Goal: Task Accomplishment & Management: Use online tool/utility

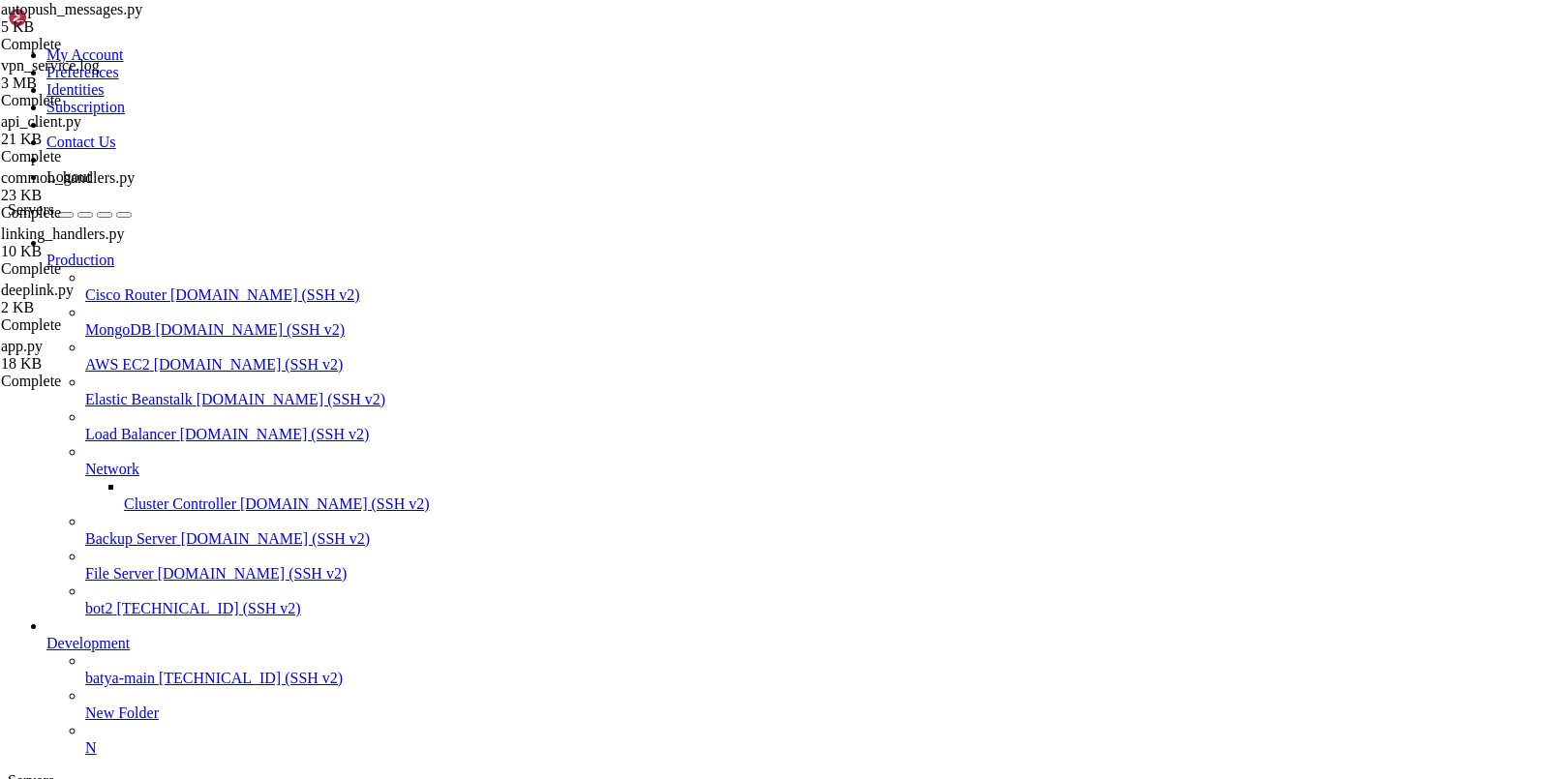
scroll to position [15, 0]
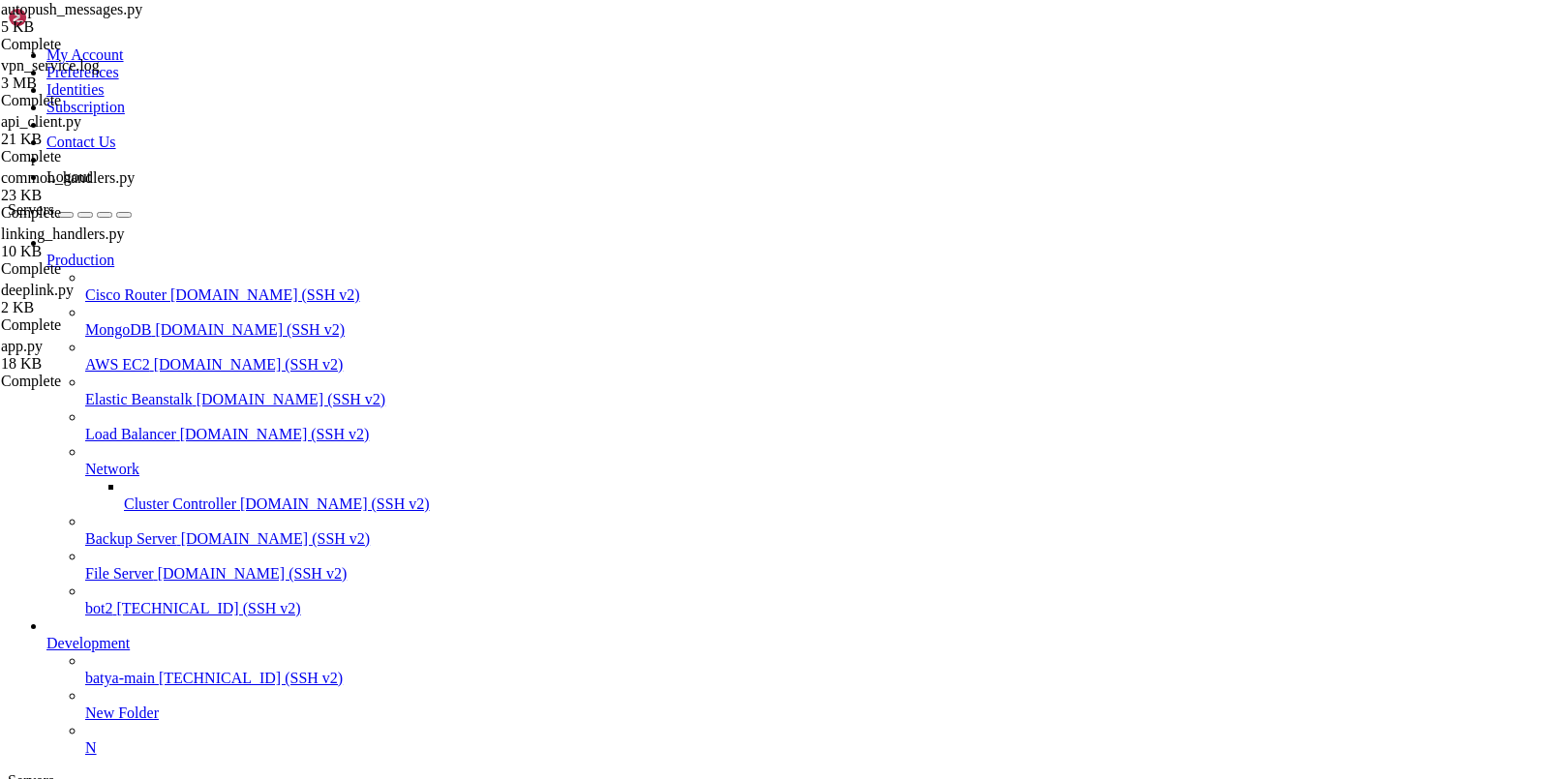
type input "/var/service/vpn-no-yk"
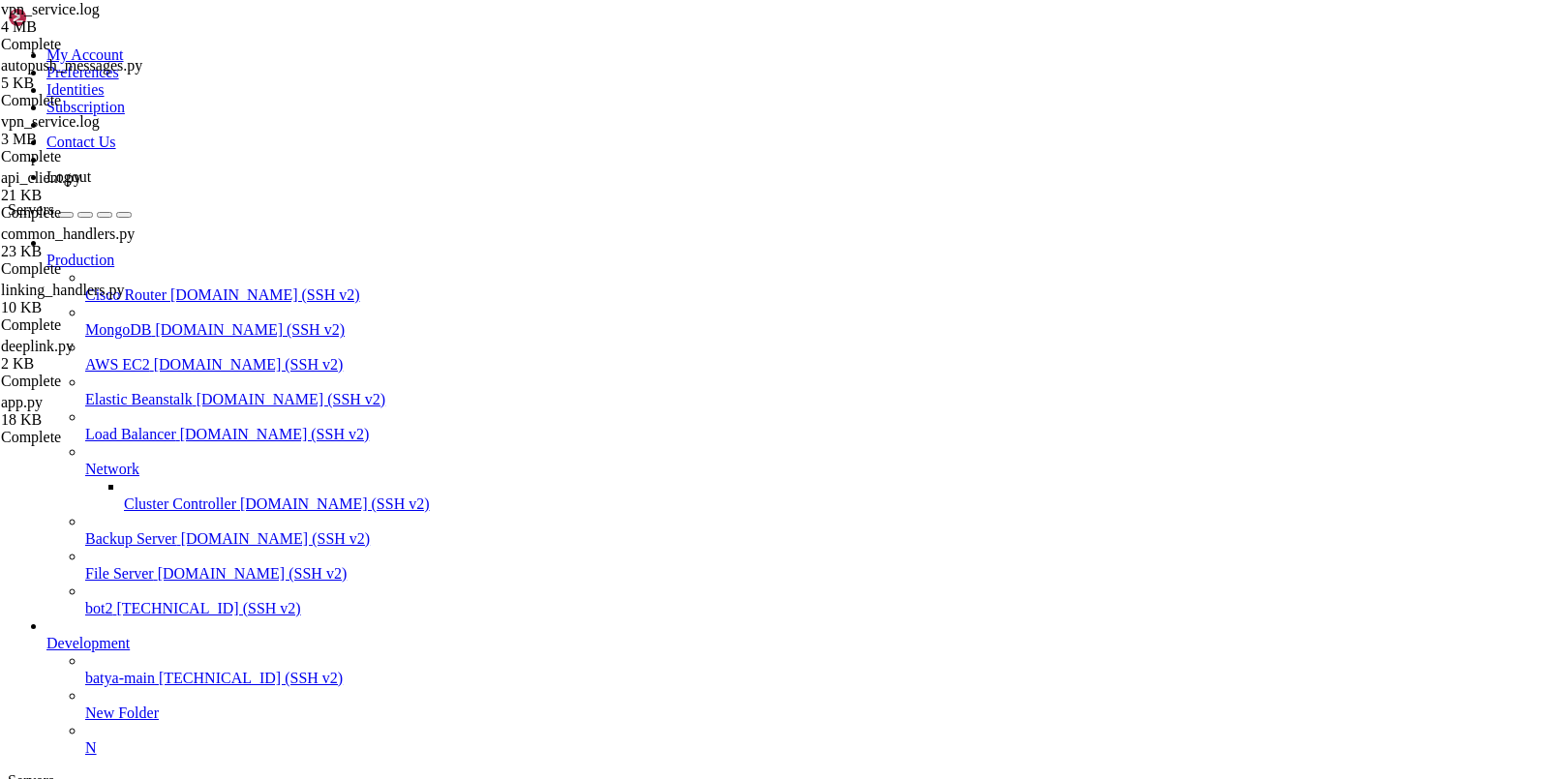
scroll to position [0, 0]
drag, startPoint x: 618, startPoint y: 335, endPoint x: 1266, endPoint y: 740, distance: 764.6
type textarea "[DATE] 16:23:14,289 - api.users - ERROR - ❌ Критическая ошибка проверки устройс…"
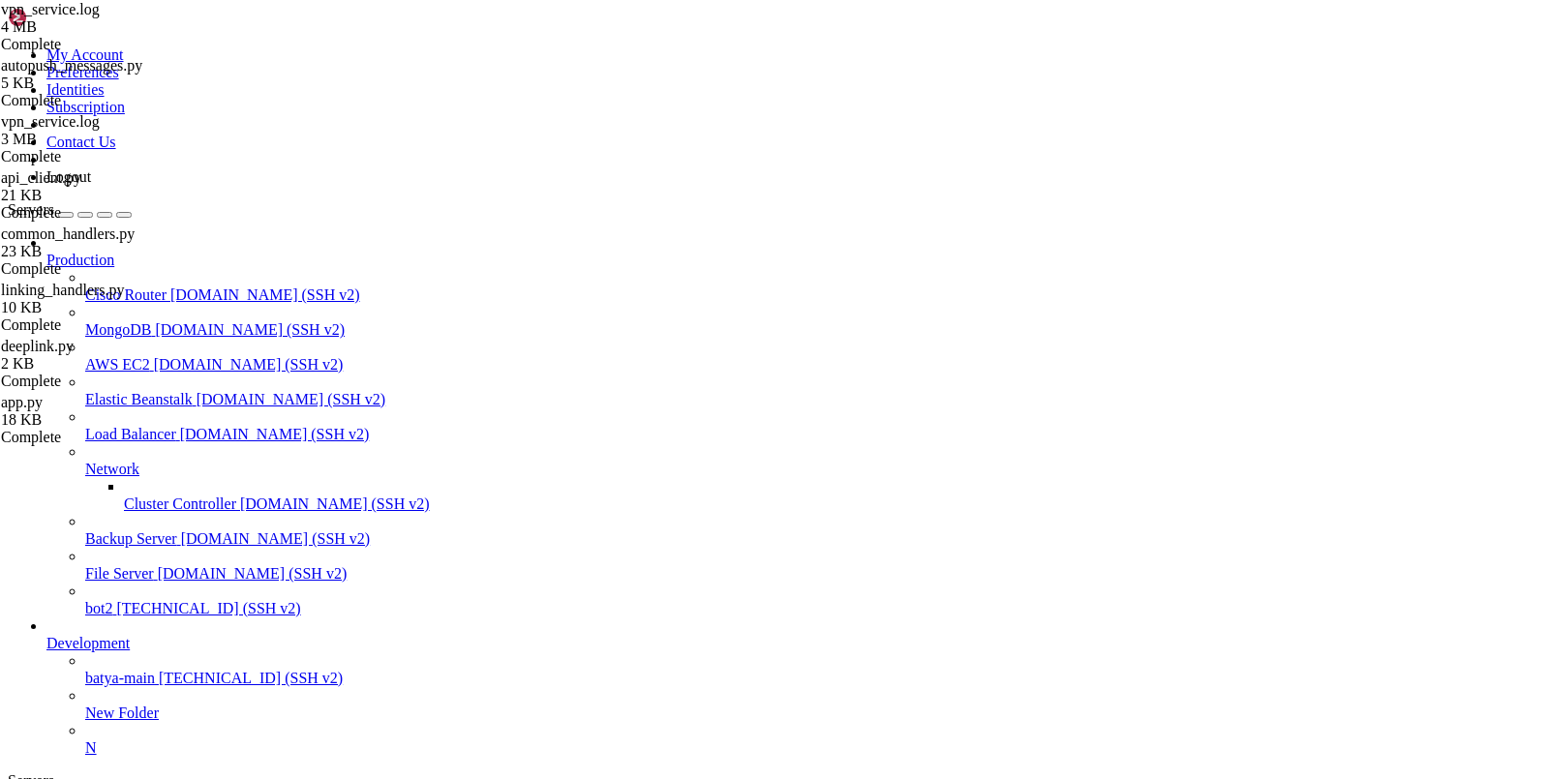
type input "/var/service/vpn-no-yk/api"
